Goal: Information Seeking & Learning: Learn about a topic

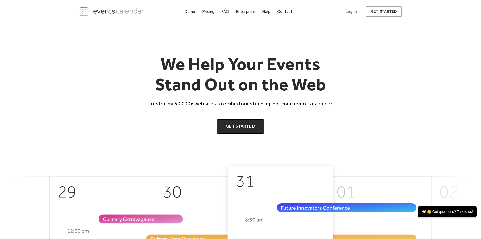
click at [204, 13] on div "Pricing" at bounding box center [208, 11] width 12 height 3
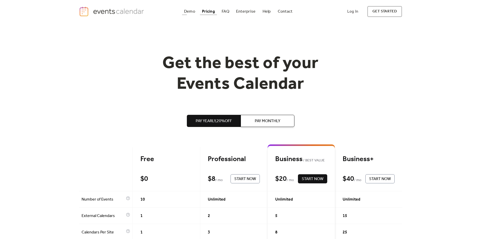
click at [191, 11] on div "Demo" at bounding box center [189, 11] width 11 height 3
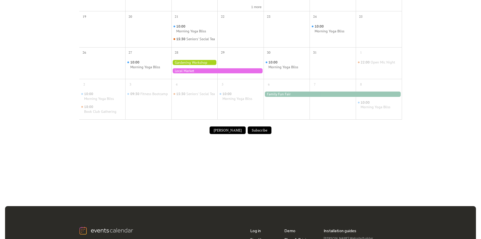
scroll to position [202, 0]
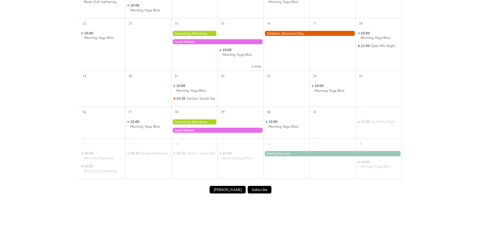
click at [217, 192] on button "Submit Event" at bounding box center [227, 190] width 36 height 8
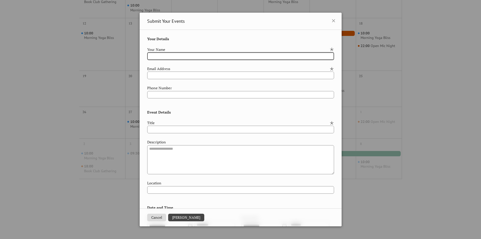
click at [149, 217] on button "Cancel" at bounding box center [156, 217] width 19 height 8
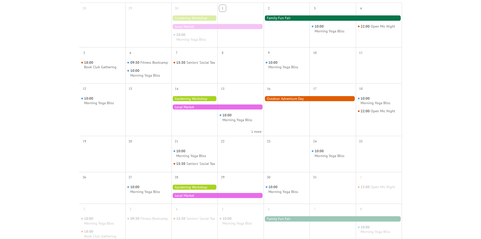
scroll to position [50, 0]
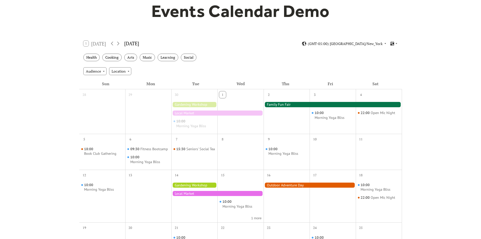
click at [343, 104] on div at bounding box center [332, 104] width 138 height 5
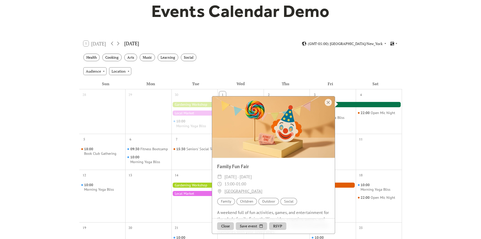
click at [413, 111] on div "Events Calendar Demo Loading the Events Calendar..." at bounding box center [240, 173] width 481 height 403
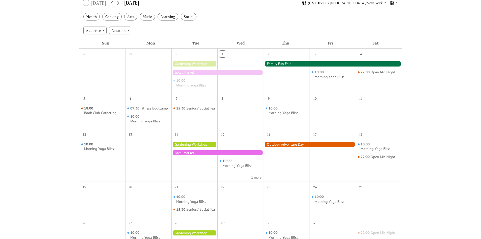
scroll to position [0, 0]
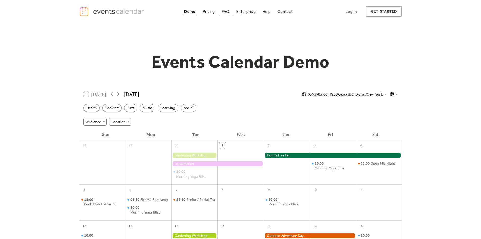
click at [221, 12] on link "FAQ" at bounding box center [226, 11] width 12 height 7
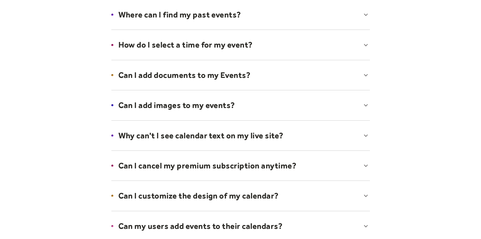
scroll to position [202, 0]
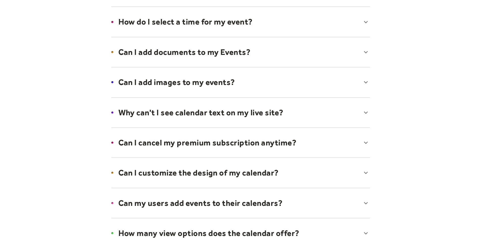
click at [112, 172] on div at bounding box center [112, 172] width 2 height 2
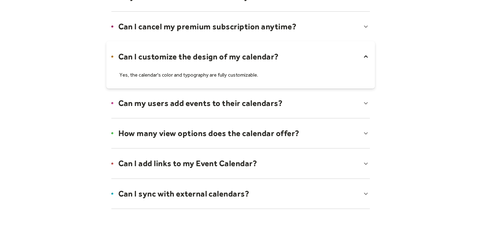
scroll to position [344, 0]
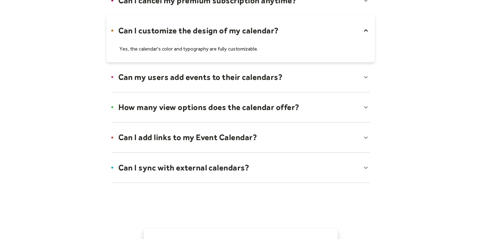
click at [255, 161] on div at bounding box center [240, 167] width 269 height 31
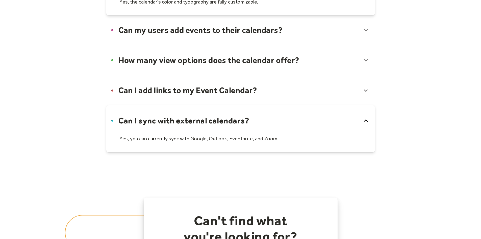
scroll to position [360, 0]
